Goal: Task Accomplishment & Management: Manage account settings

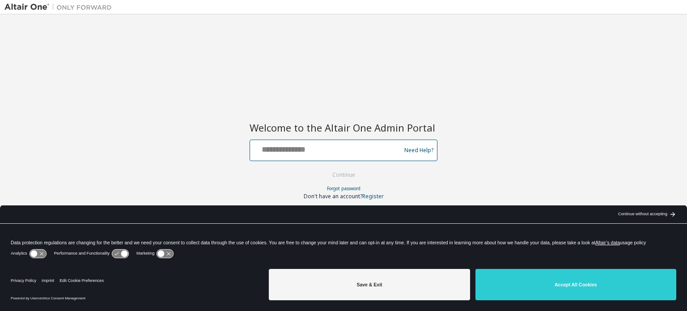
click at [352, 151] on input "text" at bounding box center [327, 148] width 146 height 13
type input "**********"
click at [352, 178] on button "Continue" at bounding box center [344, 174] width 42 height 13
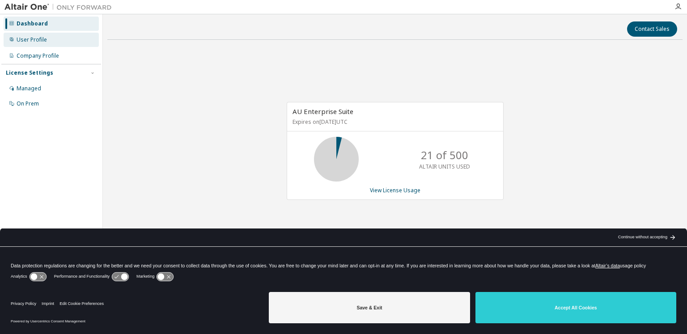
click at [34, 38] on div "User Profile" at bounding box center [32, 39] width 30 height 7
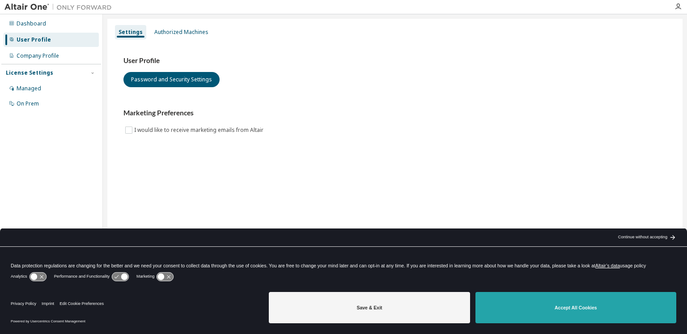
click at [562, 310] on button "Accept All Cookies" at bounding box center [575, 307] width 201 height 31
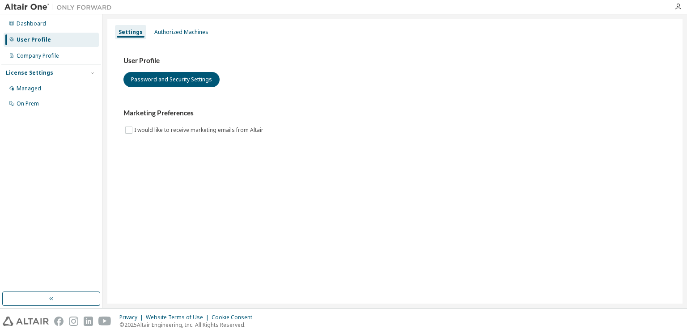
click at [553, 310] on div "Privacy Website Terms of Use Cookie Consent © 2025 Altair Engineering, Inc. All…" at bounding box center [343, 321] width 687 height 25
click at [33, 310] on img at bounding box center [26, 321] width 46 height 9
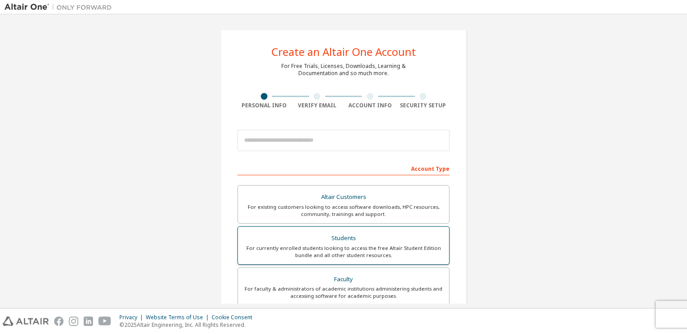
click at [330, 250] on div "For currently enrolled students looking to access the free Altair Student Editi…" at bounding box center [343, 252] width 200 height 14
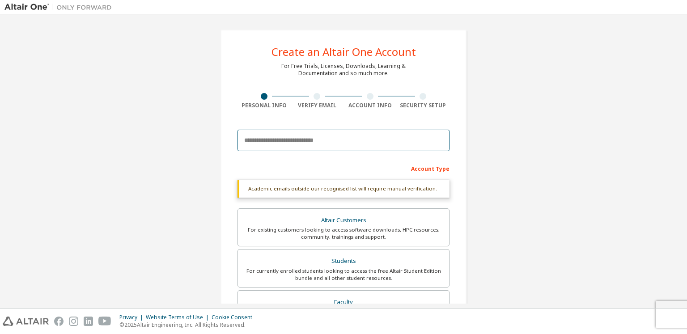
click at [290, 138] on input "email" at bounding box center [344, 140] width 212 height 21
type input "**********"
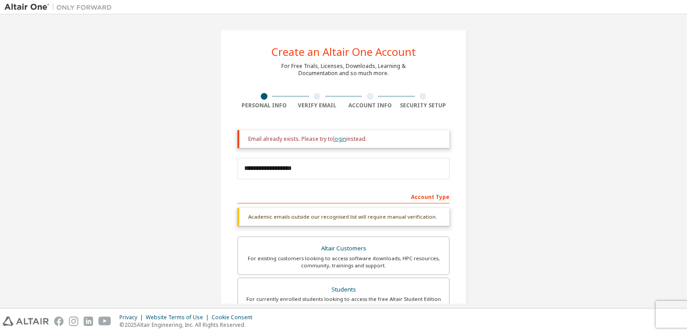
click at [334, 140] on link "login" at bounding box center [339, 139] width 13 height 8
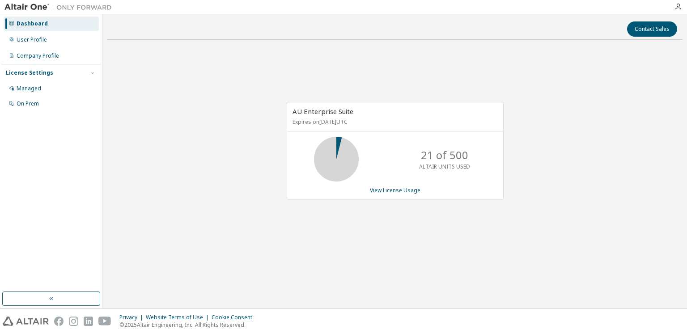
click at [678, 11] on div at bounding box center [678, 6] width 18 height 13
click at [678, 8] on icon "button" at bounding box center [678, 6] width 7 height 7
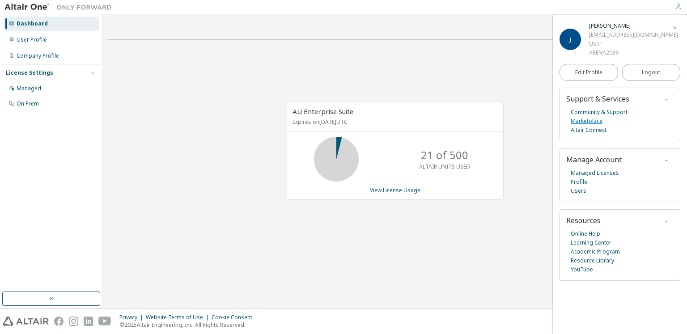
click at [586, 119] on link "Marketplace" at bounding box center [587, 121] width 32 height 9
